Goal: Check status

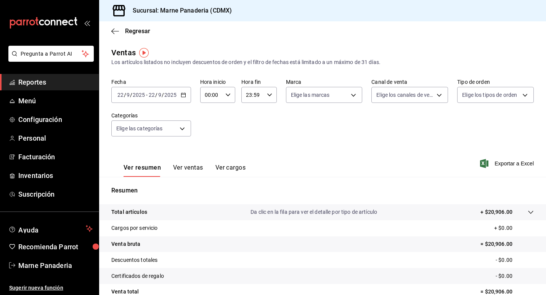
click at [189, 169] on button "Ver ventas" at bounding box center [188, 170] width 30 height 13
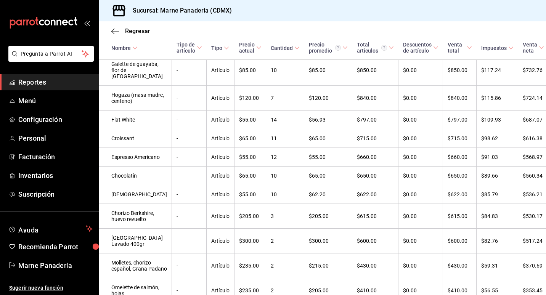
scroll to position [325, 0]
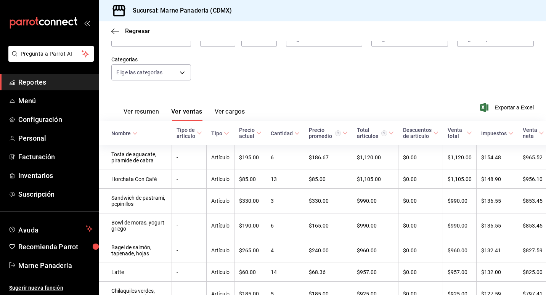
scroll to position [0, 0]
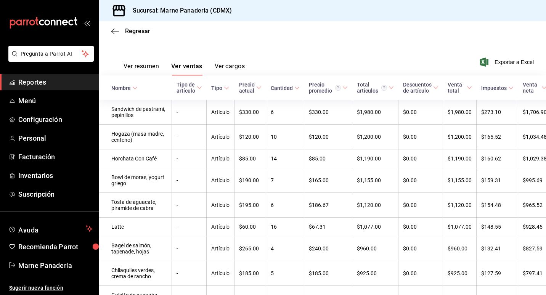
scroll to position [88, 0]
